Goal: Task Accomplishment & Management: Manage account settings

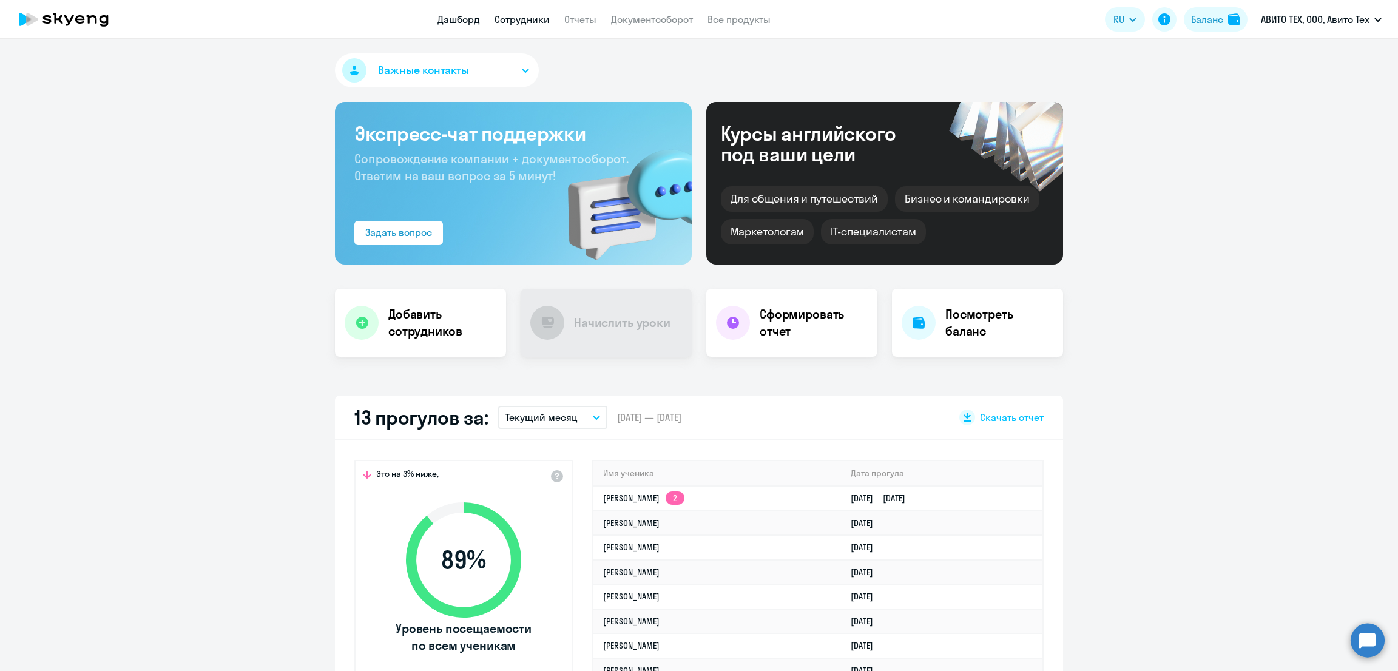
click at [519, 23] on link "Сотрудники" at bounding box center [522, 19] width 55 height 12
select select "30"
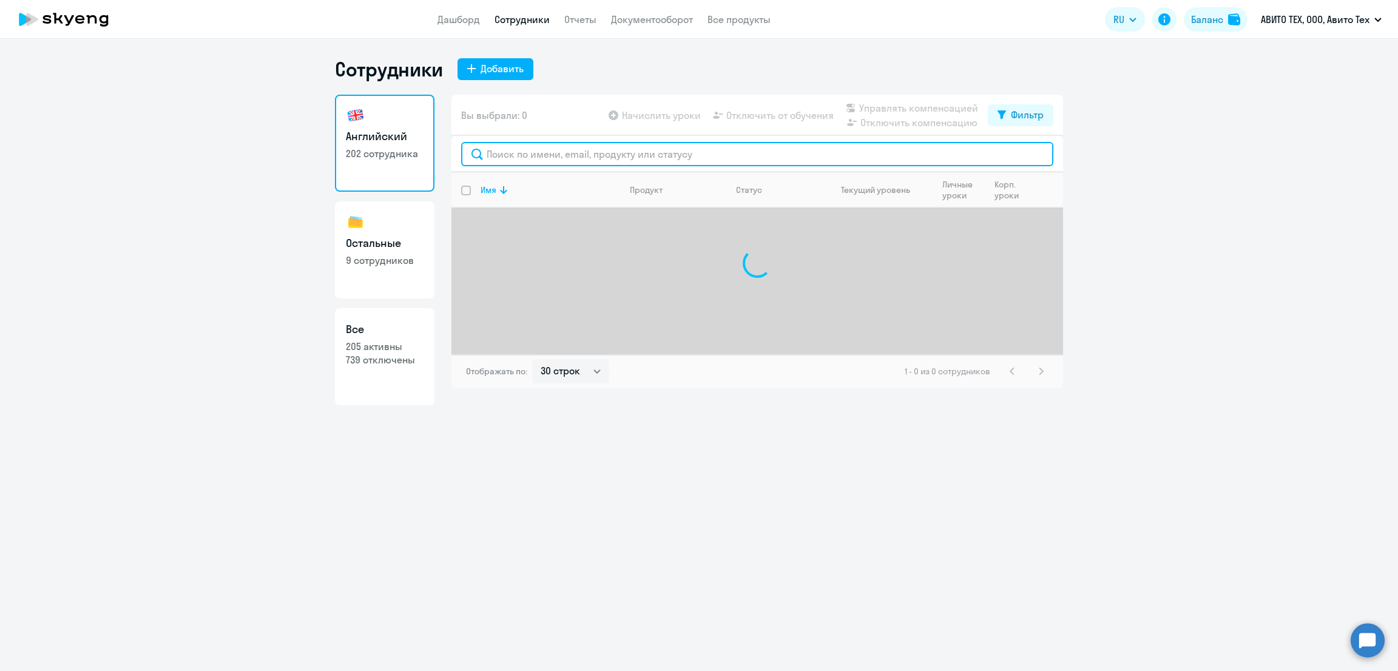
drag, startPoint x: 536, startPoint y: 160, endPoint x: 578, endPoint y: 147, distance: 44.0
click at [536, 160] on input "text" at bounding box center [757, 154] width 592 height 24
type input "d"
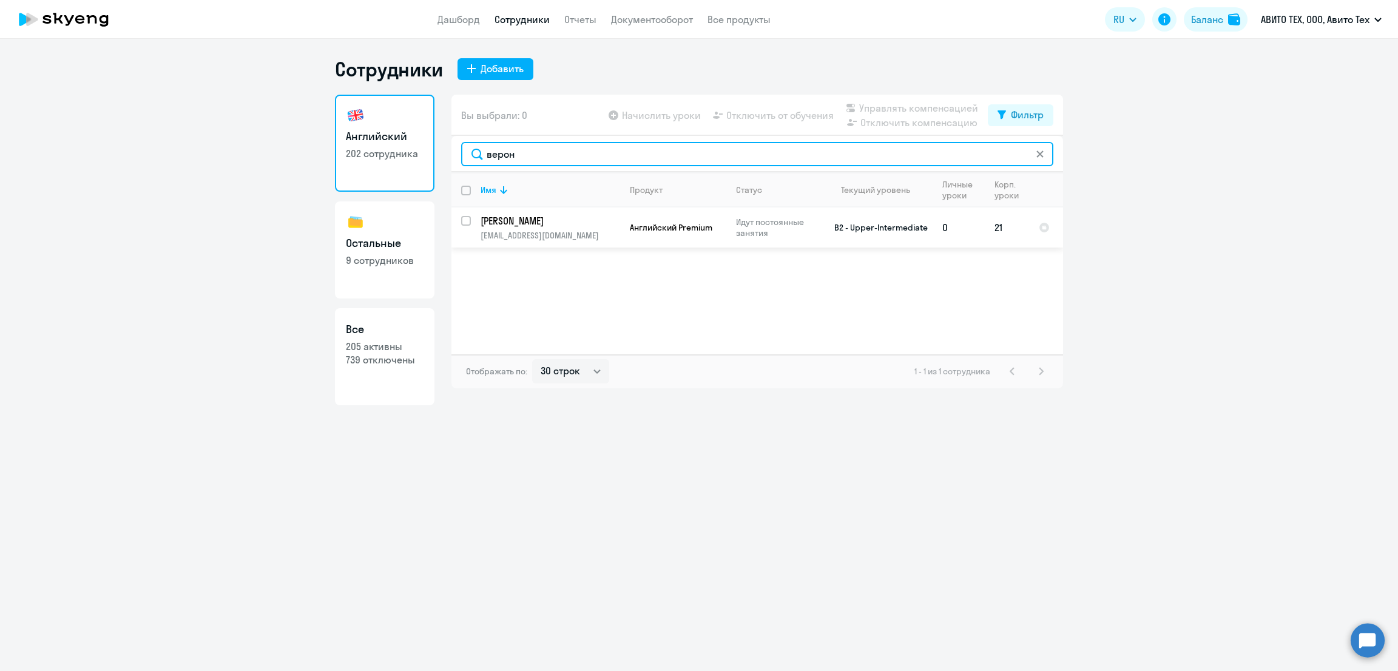
type input "верон"
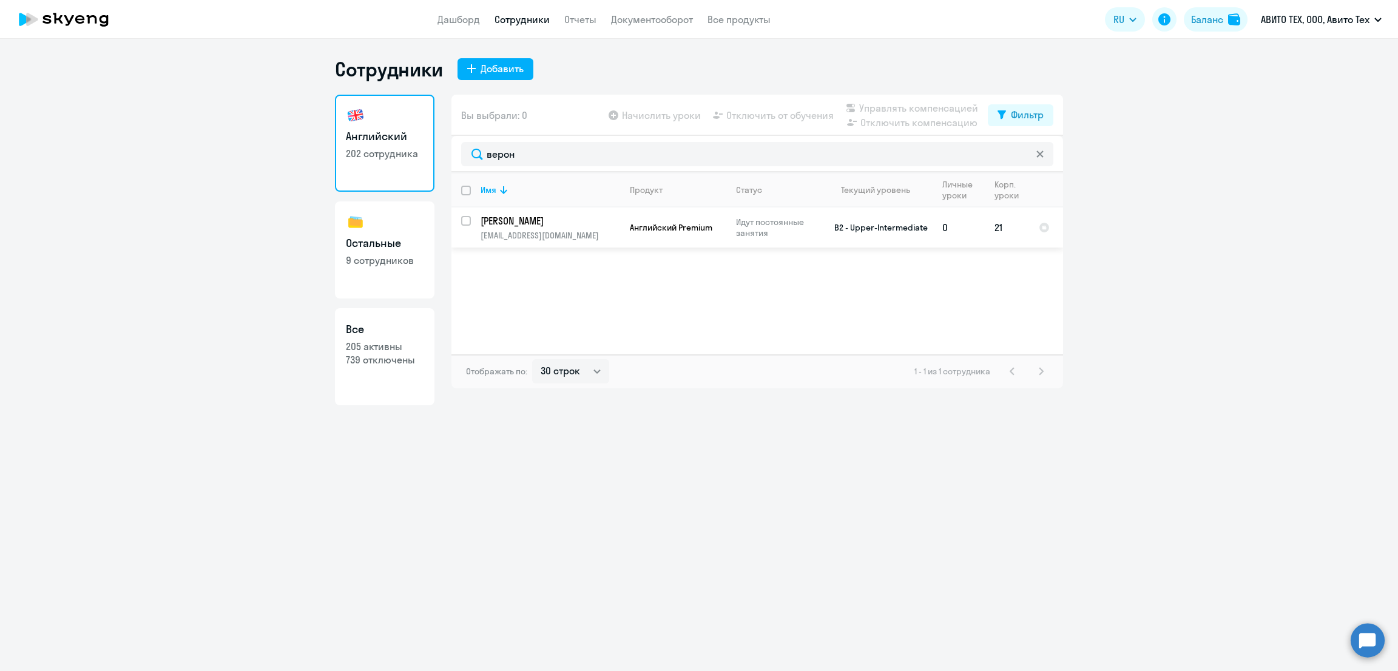
click at [571, 223] on p "[PERSON_NAME]" at bounding box center [549, 220] width 137 height 13
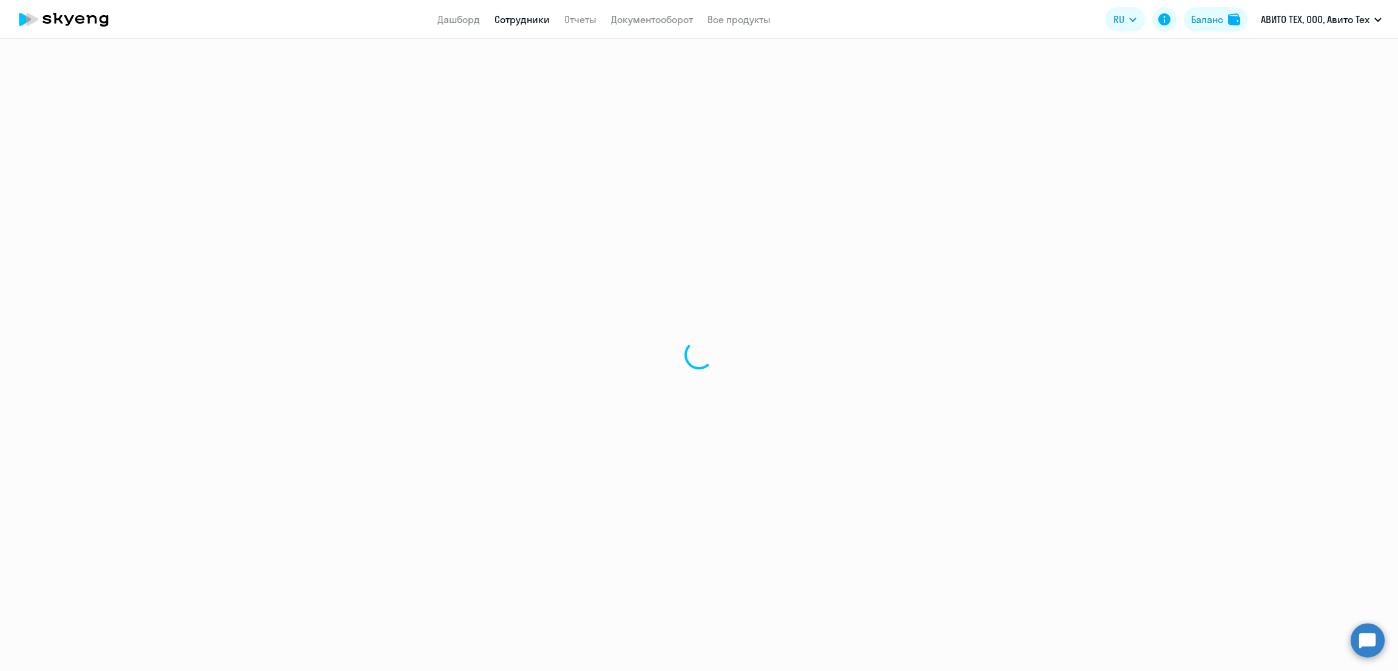
select select "english"
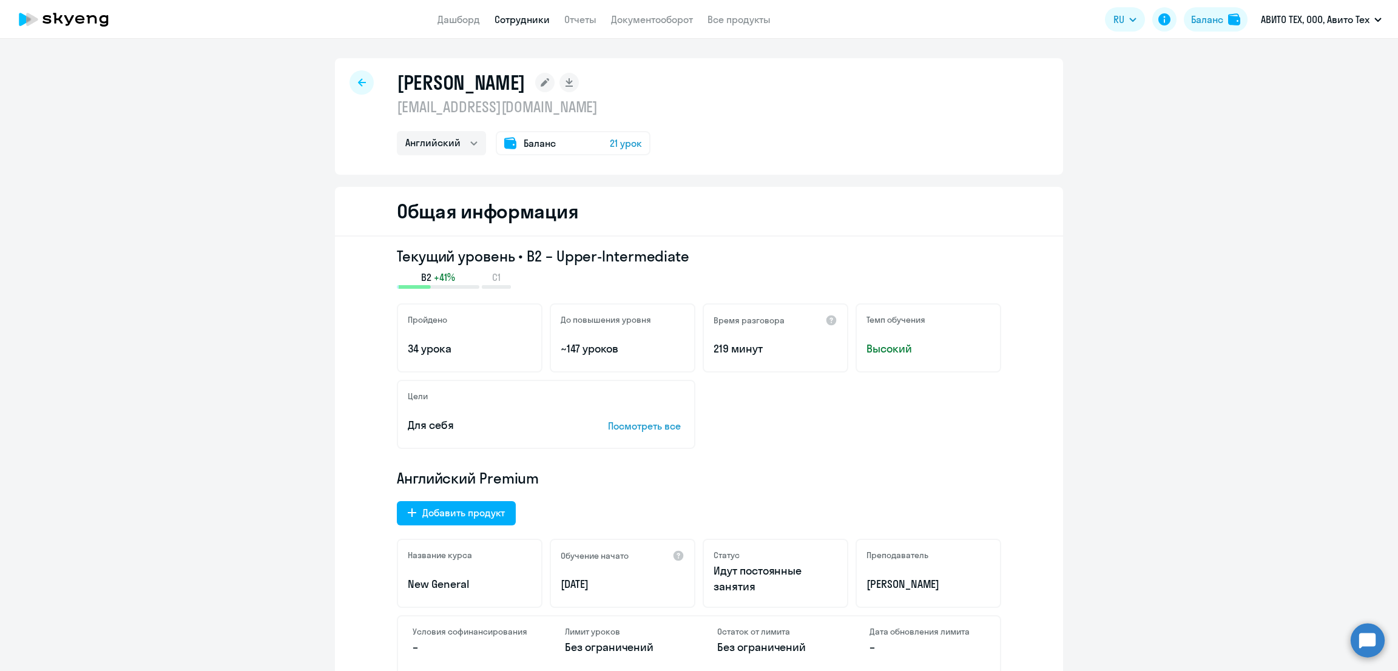
click at [512, 19] on link "Сотрудники" at bounding box center [522, 19] width 55 height 12
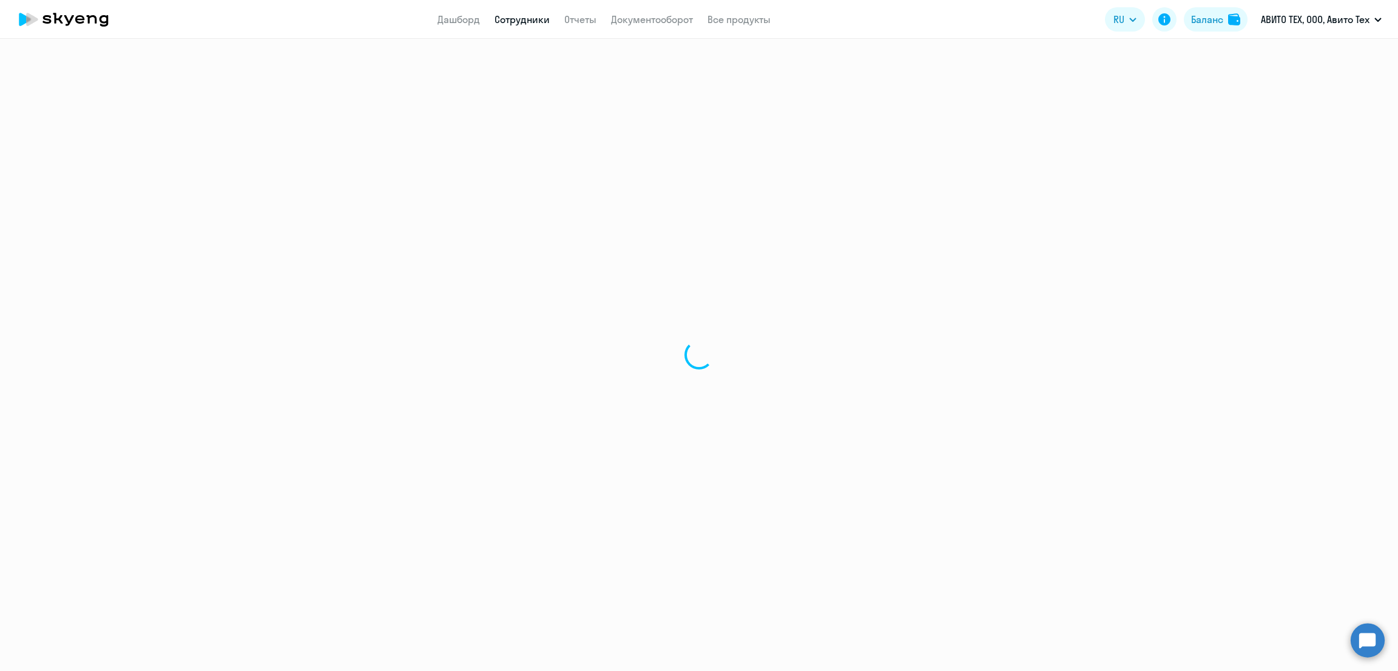
select select "30"
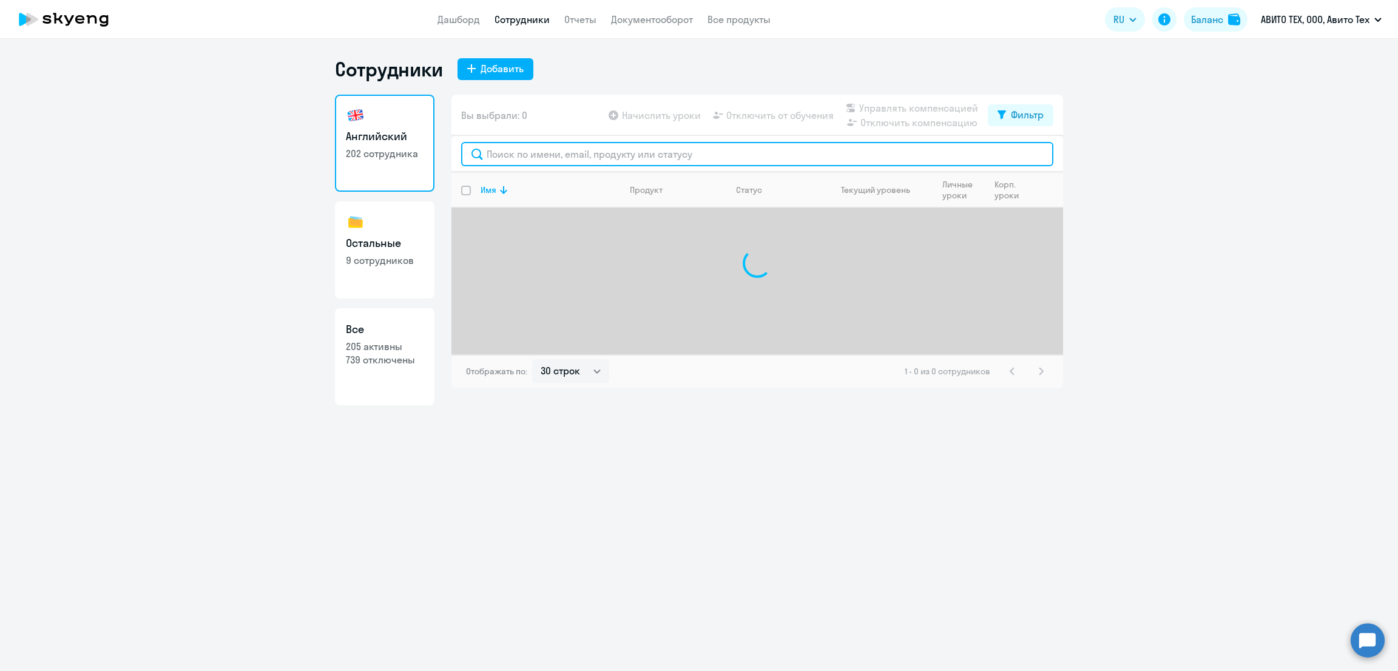
click at [516, 160] on input "text" at bounding box center [757, 154] width 592 height 24
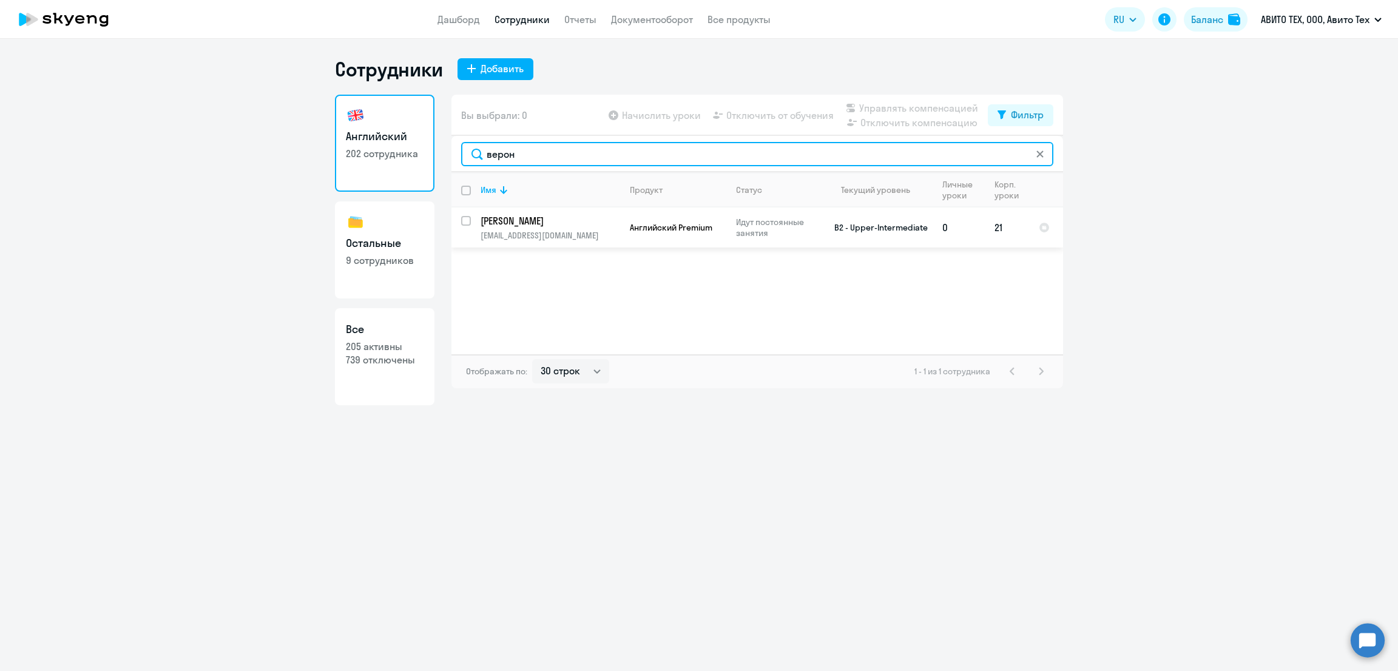
type input "верон"
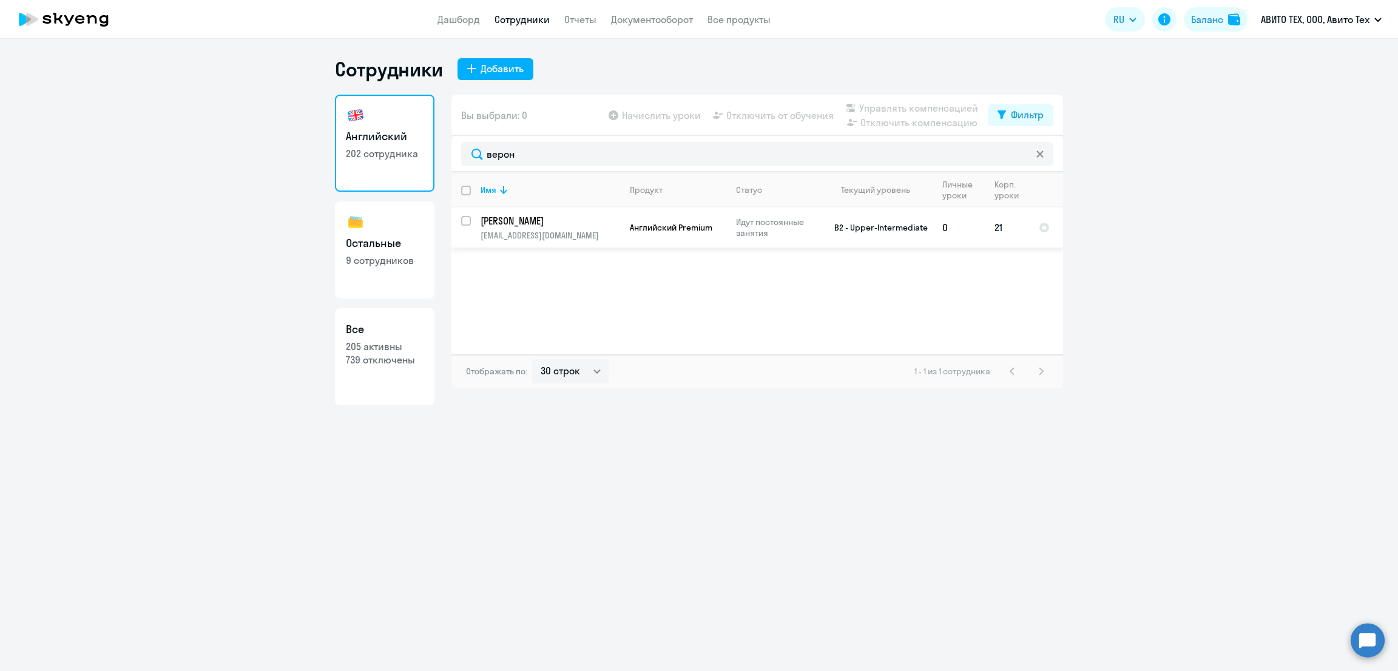
click at [467, 222] on input "select row 2263918" at bounding box center [473, 228] width 24 height 24
checkbox input "true"
click at [800, 113] on span "Отключить от обучения" at bounding box center [779, 115] width 107 height 15
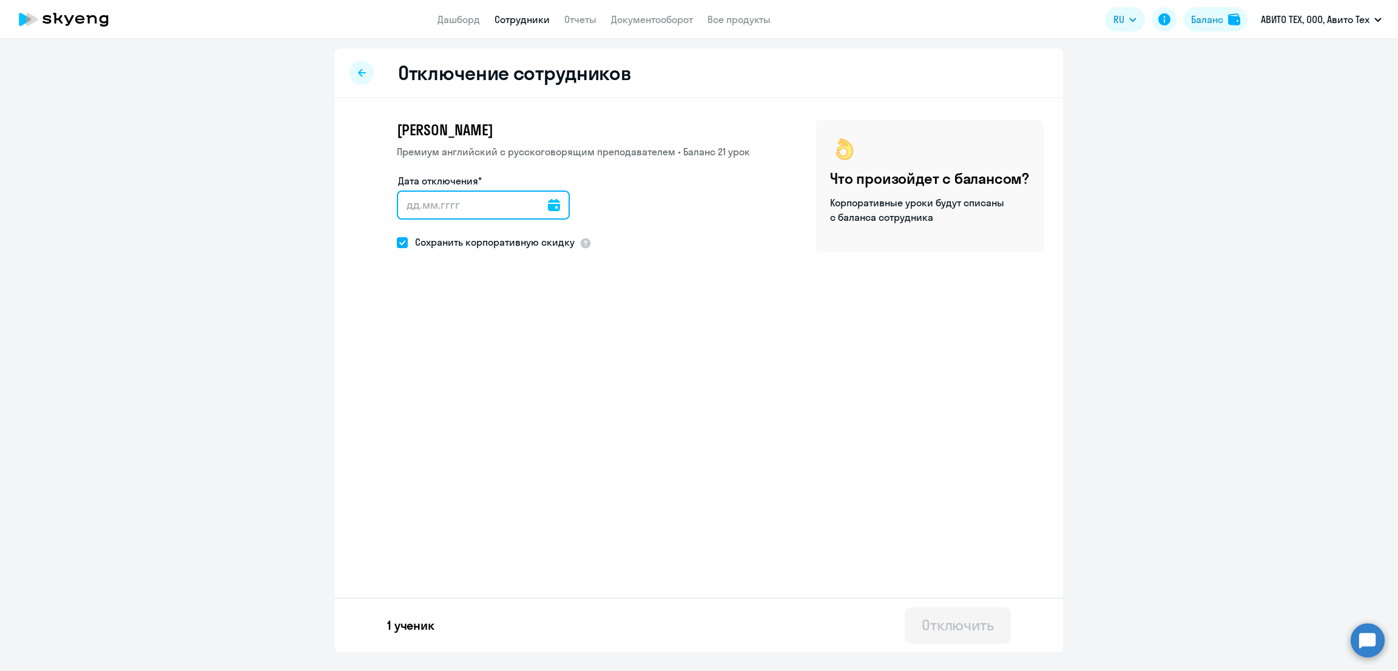
click at [555, 201] on input "Дата отключения*" at bounding box center [483, 205] width 173 height 29
click at [548, 202] on icon at bounding box center [554, 205] width 12 height 12
click at [537, 365] on span "18" at bounding box center [535, 367] width 22 height 22
type input "[DATE]"
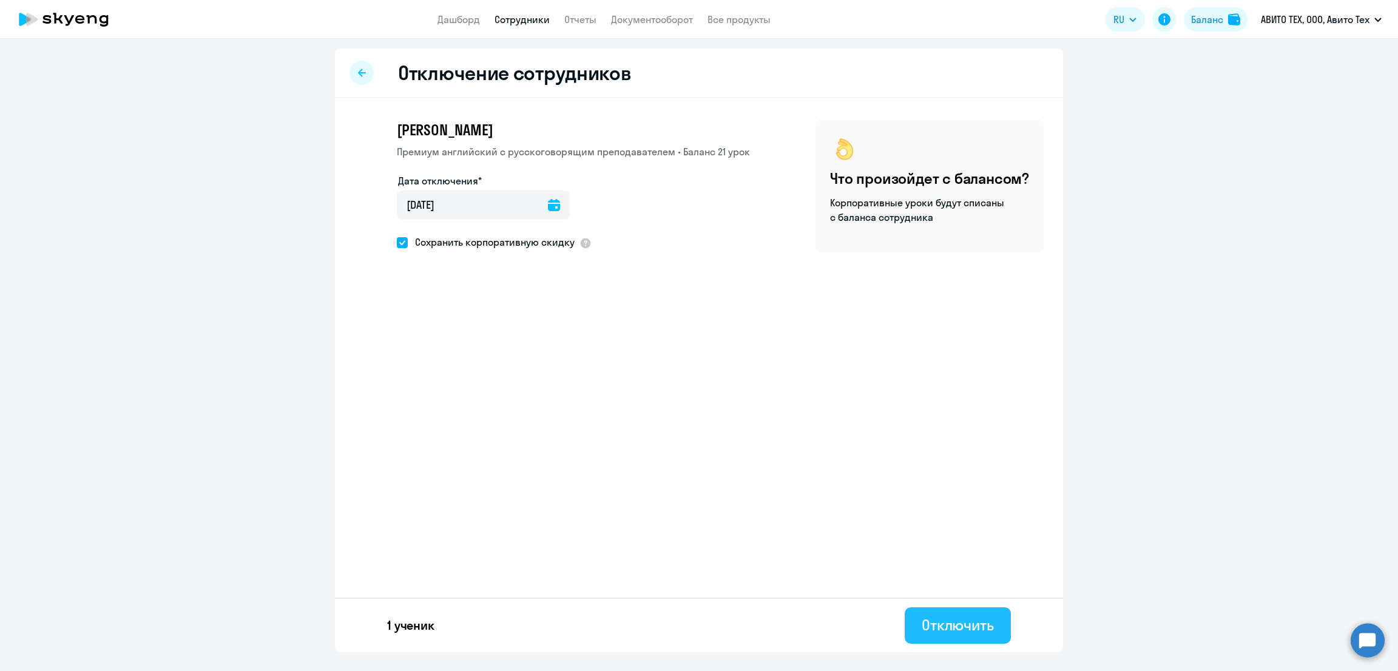
click at [957, 627] on div "Отключить" at bounding box center [958, 624] width 72 height 19
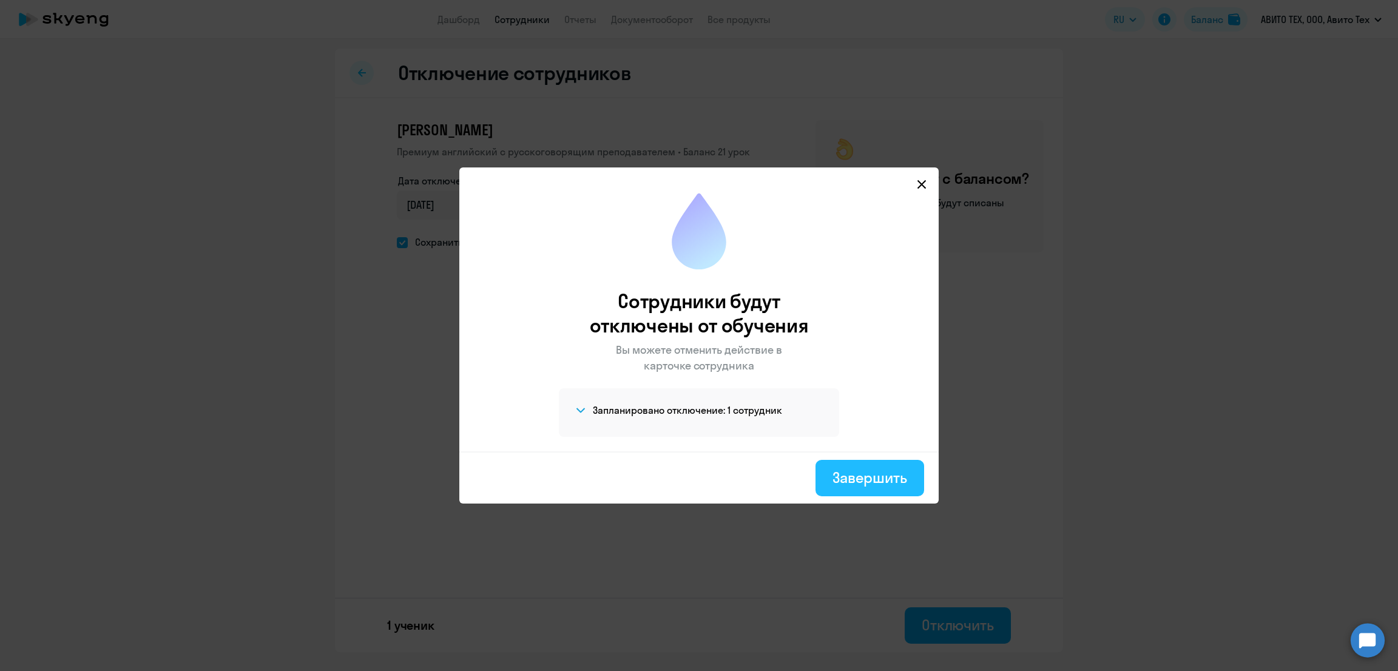
click at [897, 475] on div "Завершить" at bounding box center [870, 477] width 75 height 19
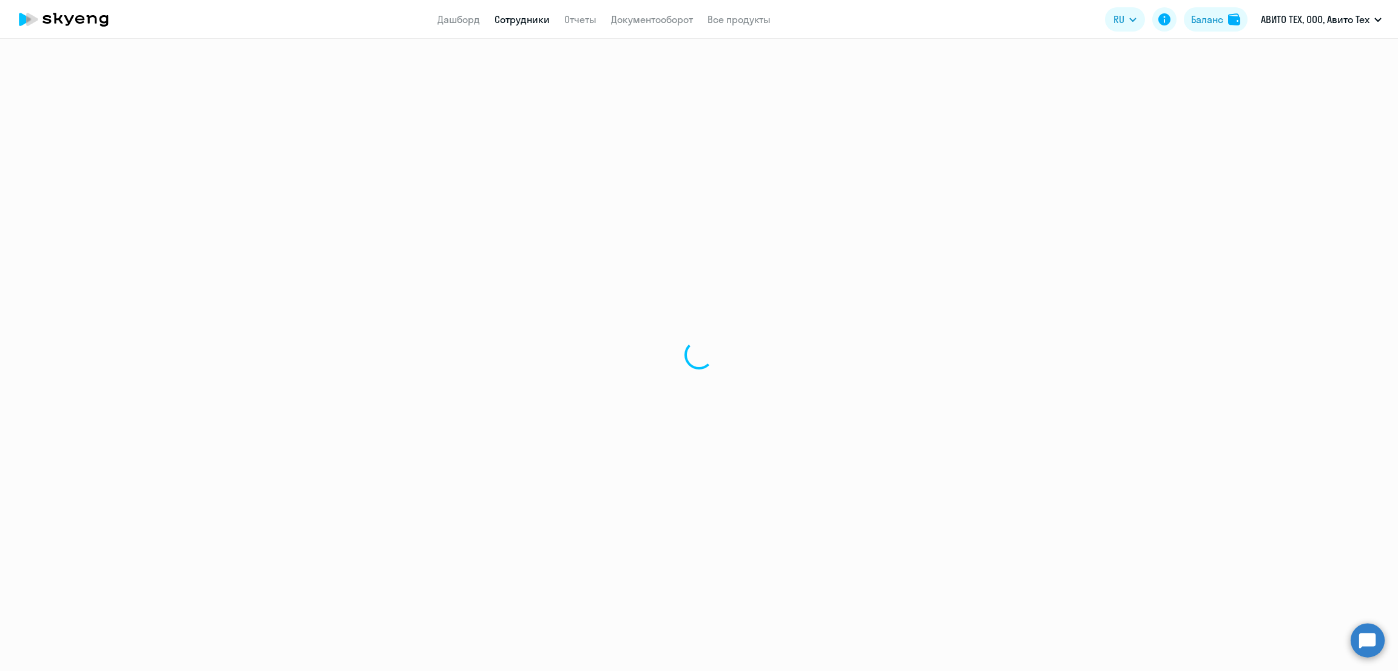
select select "30"
